Goal: Information Seeking & Learning: Understand process/instructions

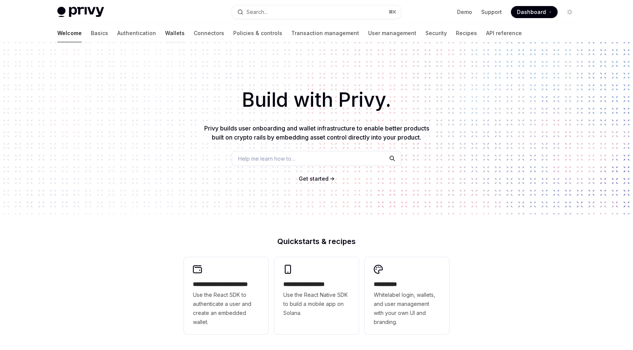
click at [165, 31] on link "Wallets" at bounding box center [175, 33] width 20 height 18
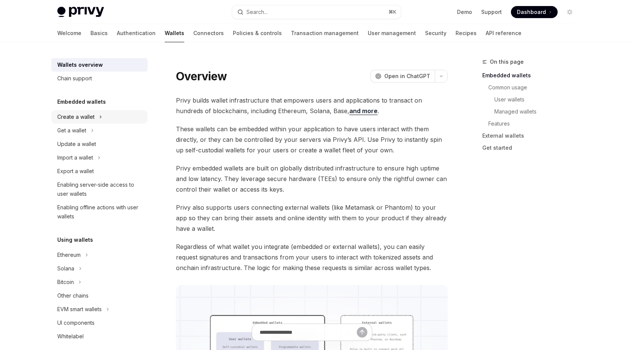
click at [100, 115] on icon "Toggle Create a wallet section" at bounding box center [100, 116] width 3 height 9
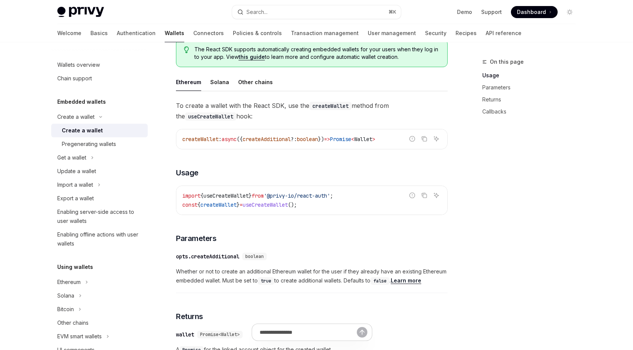
scroll to position [168, 0]
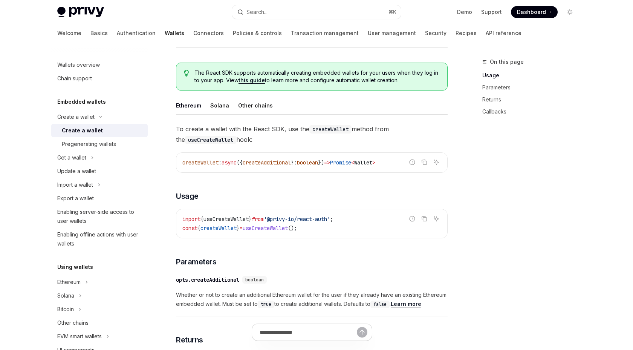
click at [223, 107] on div "Solana" at bounding box center [219, 106] width 19 height 18
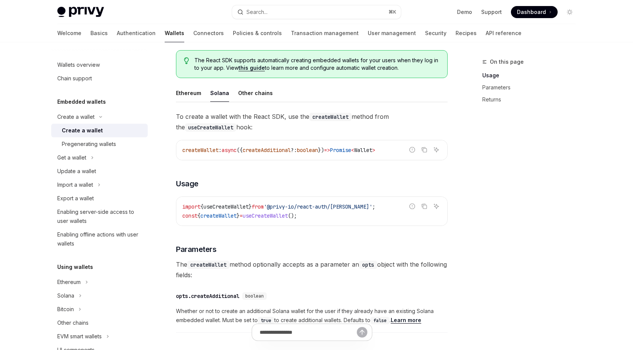
scroll to position [105, 0]
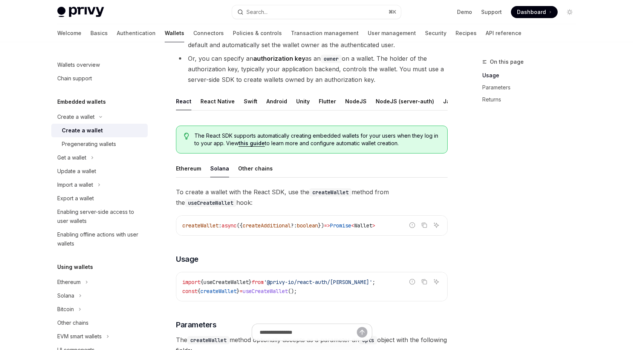
click at [83, 10] on img at bounding box center [80, 12] width 47 height 11
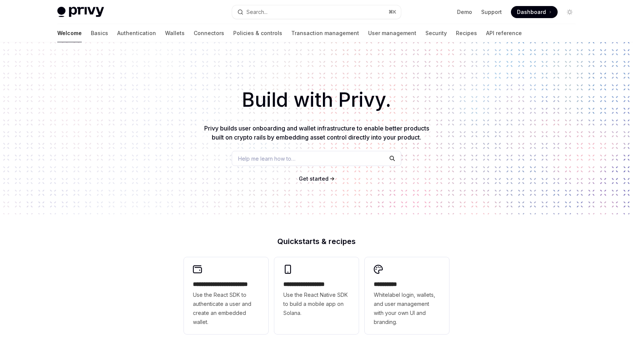
type textarea "*"
